Goal: Task Accomplishment & Management: Use online tool/utility

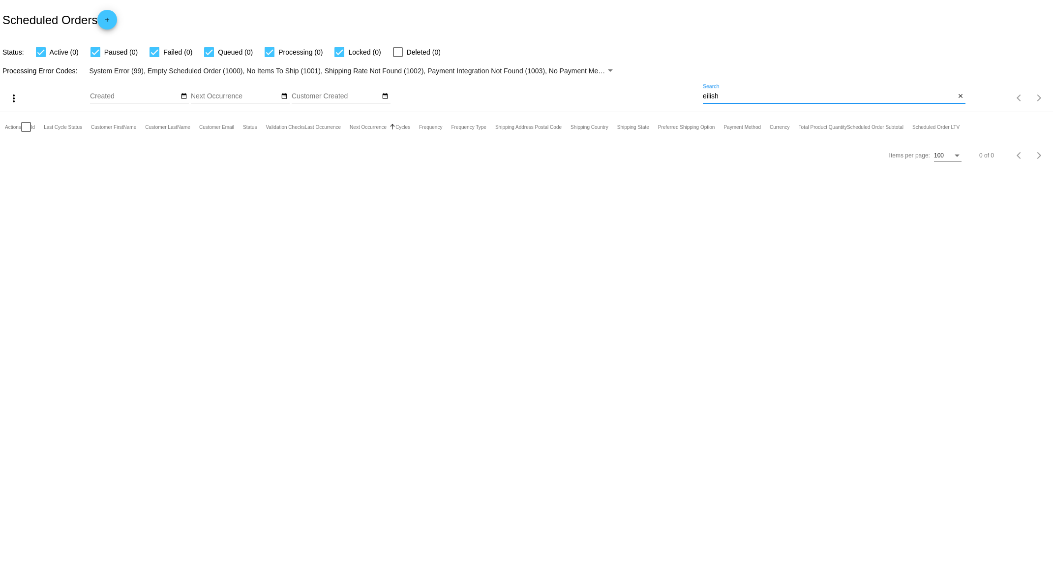
drag, startPoint x: 721, startPoint y: 97, endPoint x: 680, endPoint y: 96, distance: 40.9
click at [680, 96] on div "more_vert Sep Jan Feb Mar [DATE]" at bounding box center [526, 94] width 1053 height 35
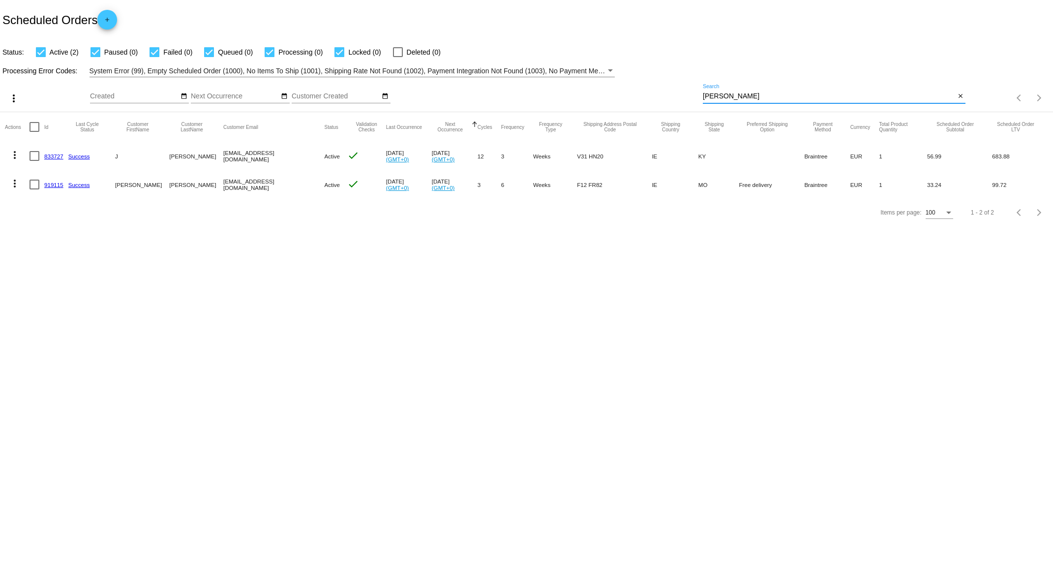
type input "[PERSON_NAME]"
click at [53, 155] on link "833727" at bounding box center [53, 156] width 19 height 6
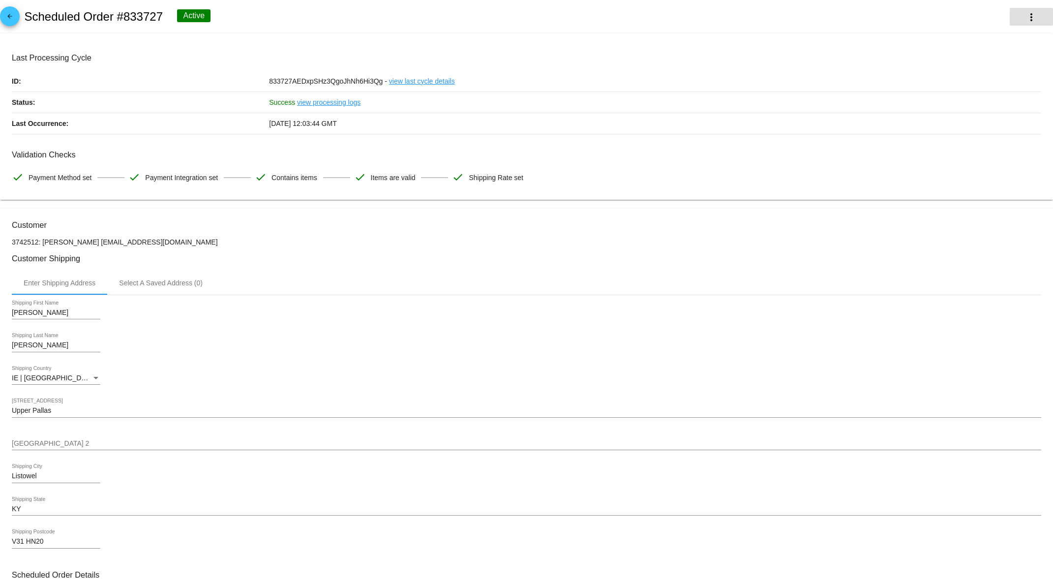
click at [1026, 16] on mat-icon "more_vert" at bounding box center [1032, 17] width 12 height 12
click at [963, 93] on span "Process Now" at bounding box center [956, 95] width 40 height 8
click at [11, 21] on mat-icon "arrow_back" at bounding box center [10, 19] width 12 height 12
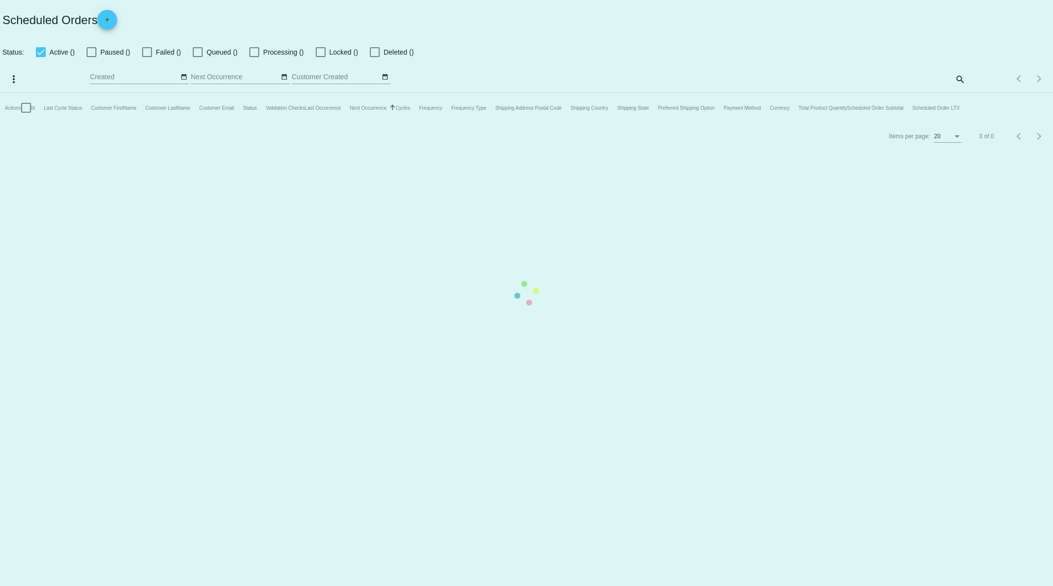
checkbox input "true"
